Goal: Information Seeking & Learning: Check status

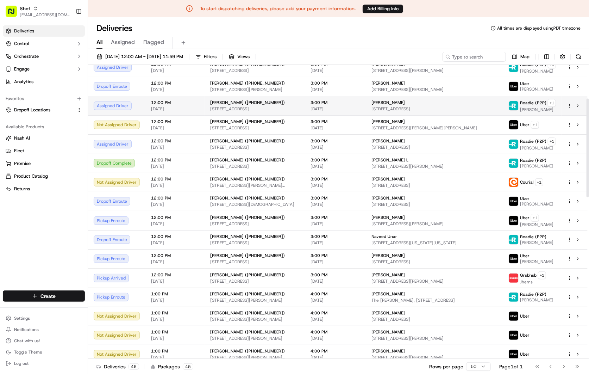
scroll to position [39, 0]
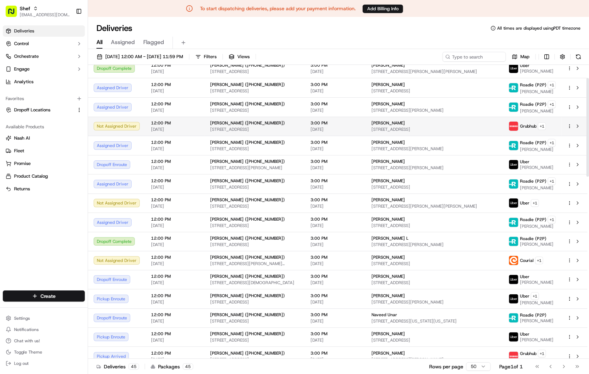
click at [294, 125] on div "[PERSON_NAME] ([PHONE_NUMBER])" at bounding box center [254, 123] width 89 height 6
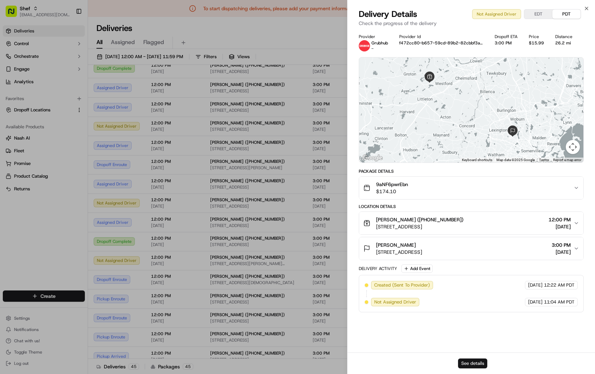
click at [480, 360] on button "See details" at bounding box center [472, 363] width 29 height 10
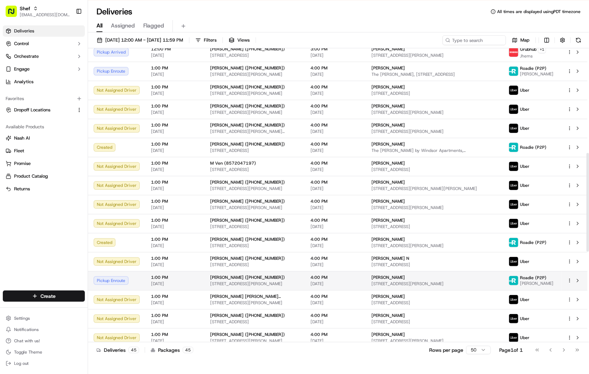
scroll to position [345, 0]
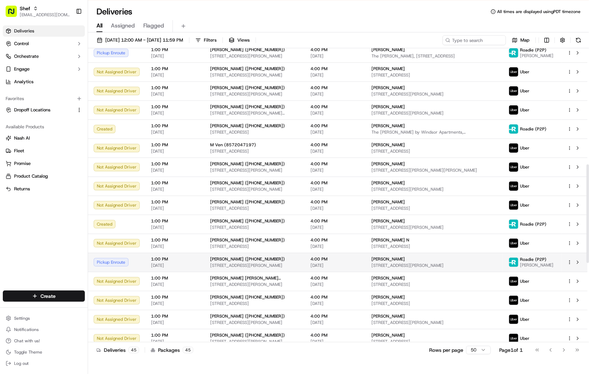
click at [199, 260] on td "1:00 PM 09/15/2025" at bounding box center [174, 262] width 59 height 19
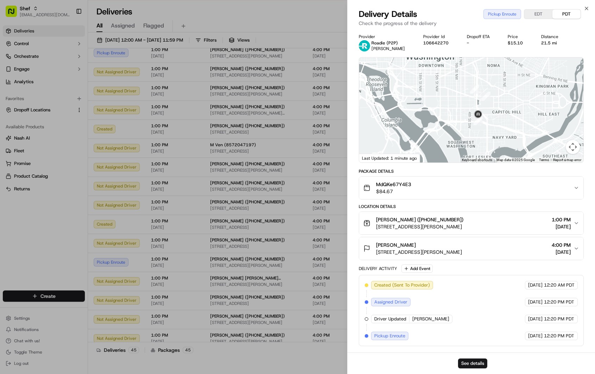
drag, startPoint x: 498, startPoint y: 87, endPoint x: 484, endPoint y: 160, distance: 73.5
click at [484, 160] on div "1 2 3 Keyboard shortcuts Map Data Map data ©2025 Google Map data ©2025 Google 1…" at bounding box center [471, 109] width 224 height 105
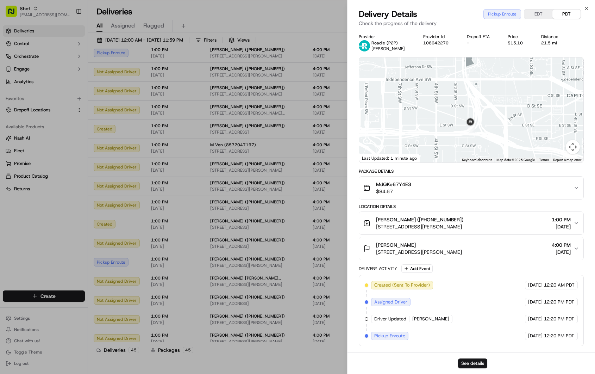
drag, startPoint x: 470, startPoint y: 122, endPoint x: 478, endPoint y: 138, distance: 18.0
click at [478, 138] on div at bounding box center [471, 109] width 224 height 105
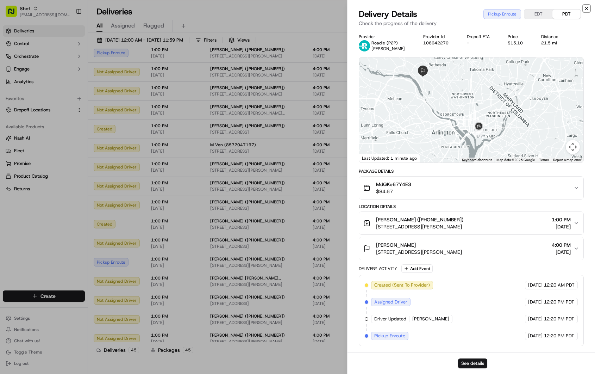
click at [589, 8] on icon "button" at bounding box center [587, 9] width 6 height 6
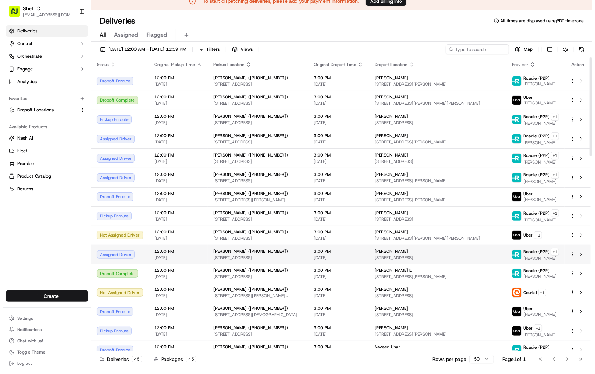
scroll to position [0, 0]
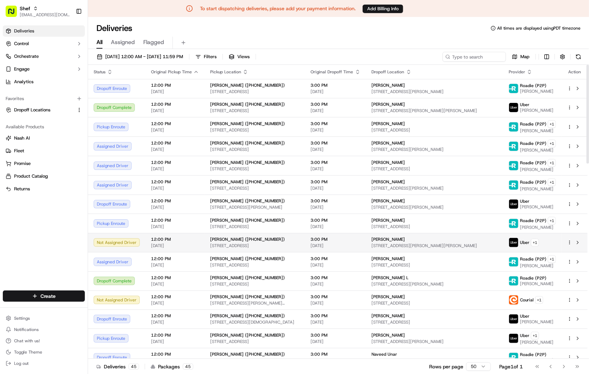
click at [190, 250] on td "12:00 PM [DATE]" at bounding box center [174, 242] width 59 height 19
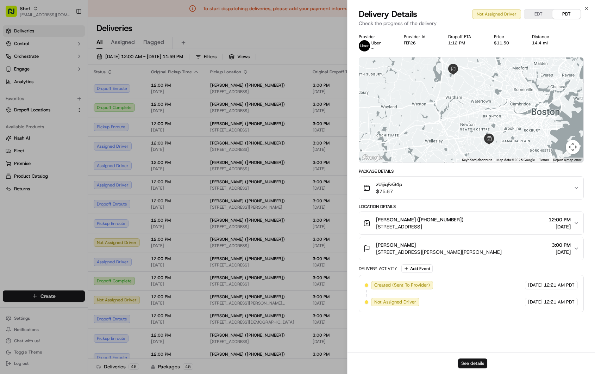
click at [478, 361] on button "See details" at bounding box center [472, 363] width 29 height 10
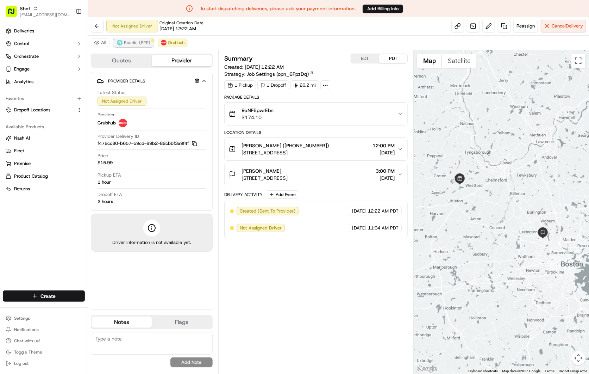
click at [136, 45] on span "Roadie (P2P)" at bounding box center [137, 43] width 26 height 6
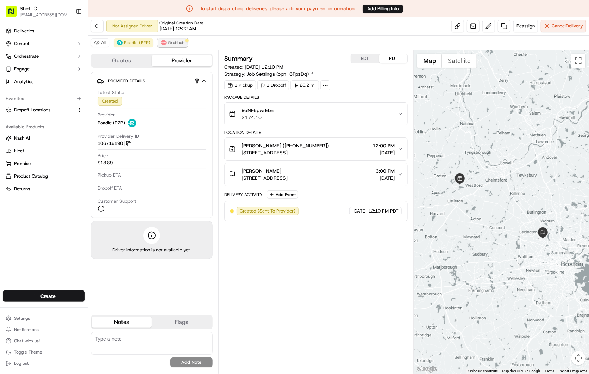
click at [174, 44] on span "Grubhub" at bounding box center [176, 43] width 17 height 6
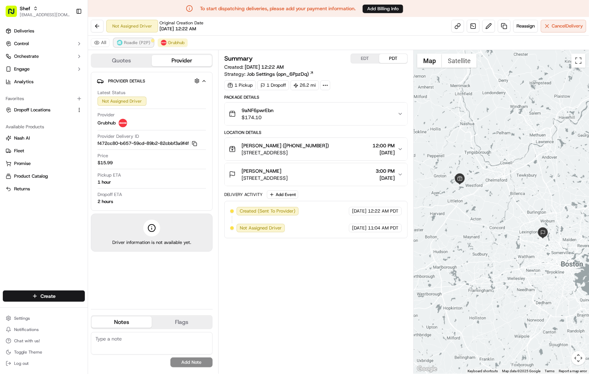
click at [136, 41] on span "Roadie (P2P)" at bounding box center [137, 43] width 26 height 6
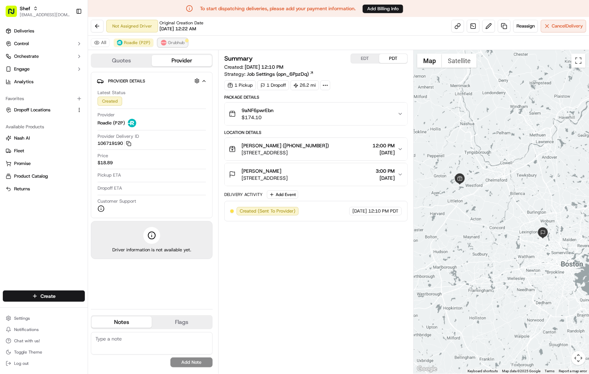
click at [168, 44] on span "Grubhub" at bounding box center [176, 43] width 17 height 6
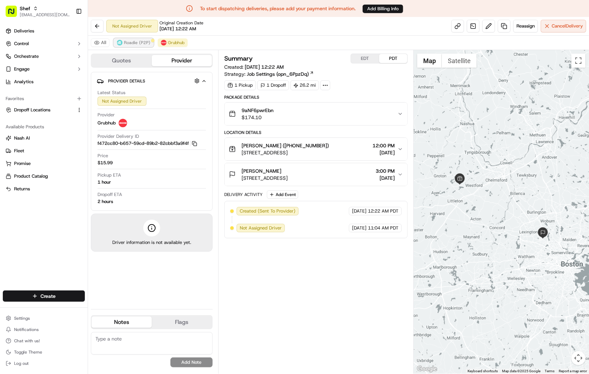
click at [137, 45] on span "Roadie (P2P)" at bounding box center [137, 43] width 26 height 6
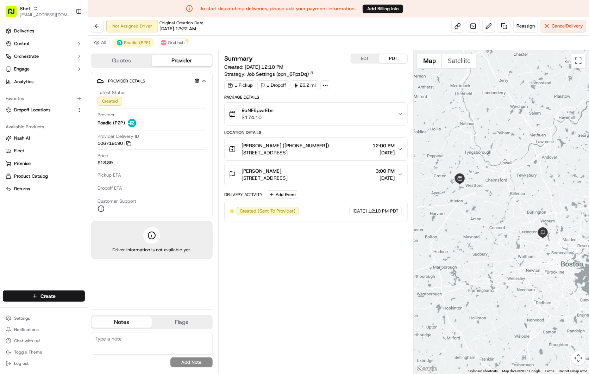
click at [172, 48] on div "All Roadie (P2P) Grubhub" at bounding box center [338, 43] width 501 height 14
click at [168, 44] on span "Grubhub" at bounding box center [176, 43] width 17 height 6
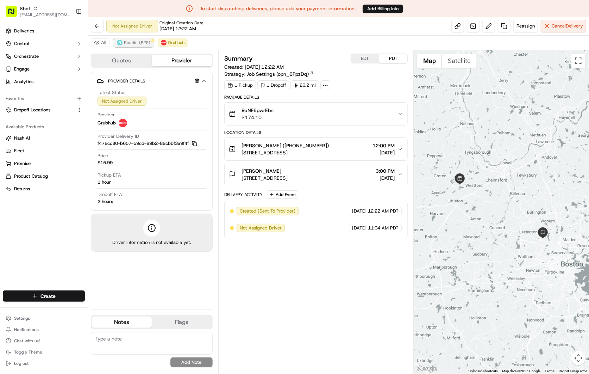
click at [136, 45] on span "Roadie (P2P)" at bounding box center [137, 43] width 26 height 6
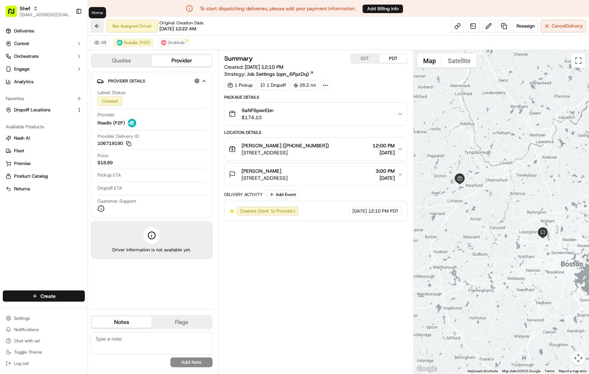
click at [96, 27] on button at bounding box center [97, 26] width 13 height 13
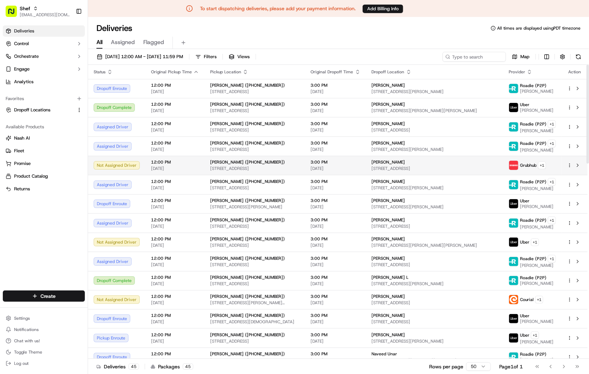
click at [280, 170] on span "[STREET_ADDRESS]" at bounding box center [254, 169] width 89 height 6
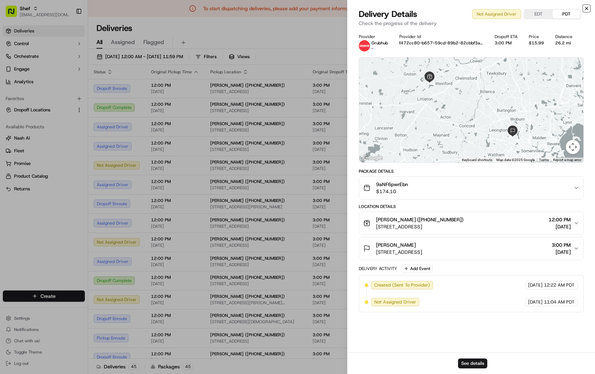
click at [587, 6] on icon "button" at bounding box center [587, 9] width 6 height 6
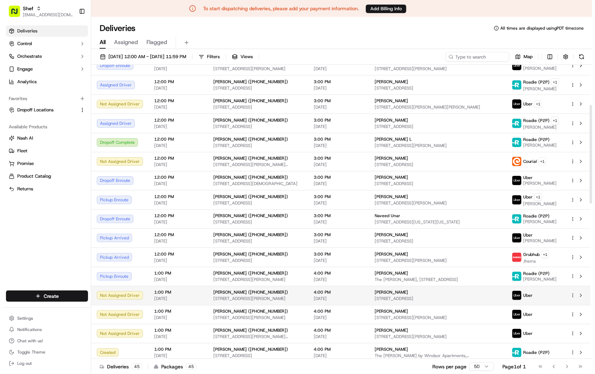
scroll to position [117, 0]
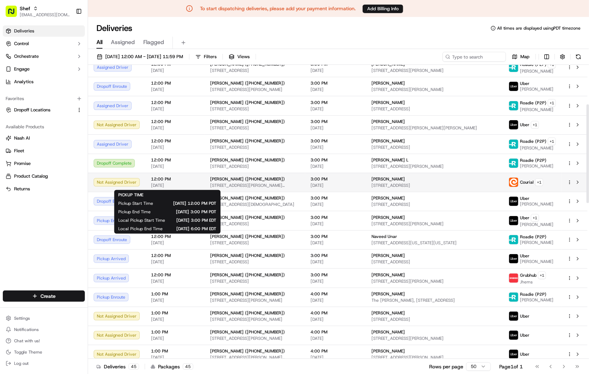
click at [188, 182] on span "[DATE]" at bounding box center [175, 185] width 48 height 6
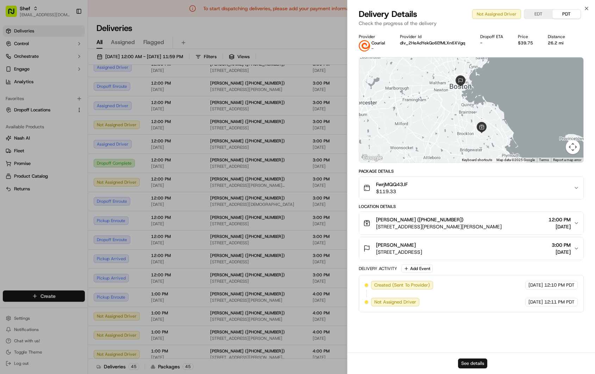
click at [478, 361] on button "See details" at bounding box center [472, 363] width 29 height 10
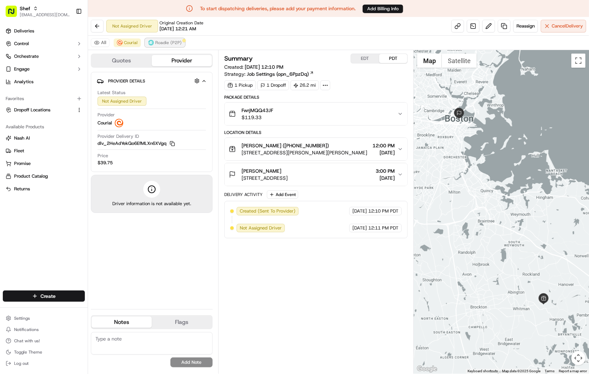
click at [167, 43] on span "Roadie (P2P)" at bounding box center [168, 43] width 26 height 6
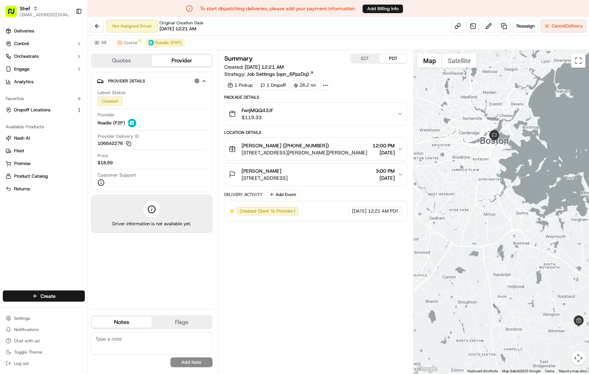
drag, startPoint x: 477, startPoint y: 194, endPoint x: 505, endPoint y: 216, distance: 35.4
click at [505, 216] on div at bounding box center [501, 211] width 175 height 323
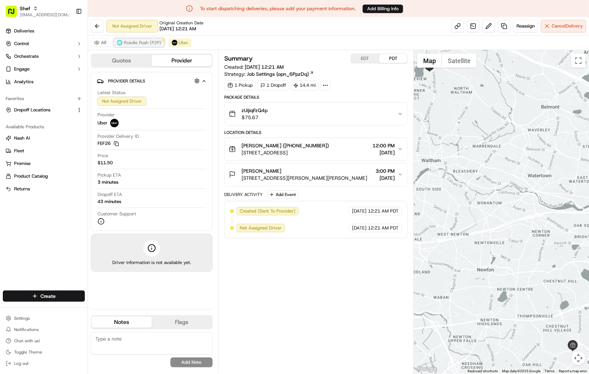
click at [145, 44] on span "Roadie Rush (P2P)" at bounding box center [142, 43] width 37 height 6
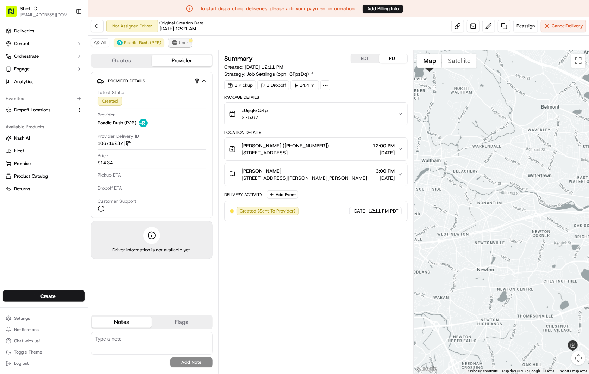
click at [182, 44] on span "Uber" at bounding box center [184, 43] width 10 height 6
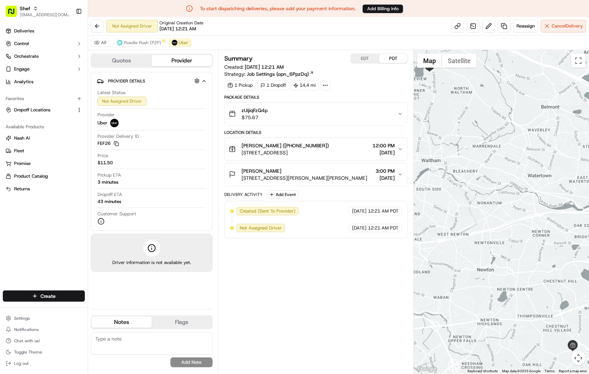
click at [148, 37] on div "All Roadie Rush (P2P) Uber" at bounding box center [338, 43] width 501 height 14
click at [149, 41] on span "Roadie Rush (P2P)" at bounding box center [142, 43] width 37 height 6
